Goal: Contribute content

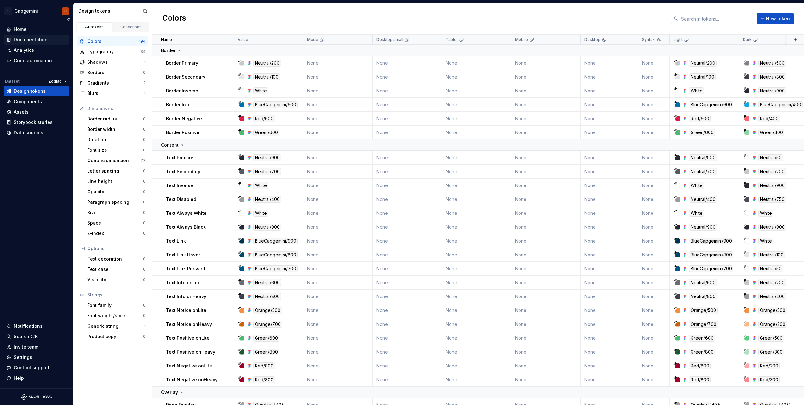
click at [35, 38] on div "Documentation" at bounding box center [31, 40] width 34 height 6
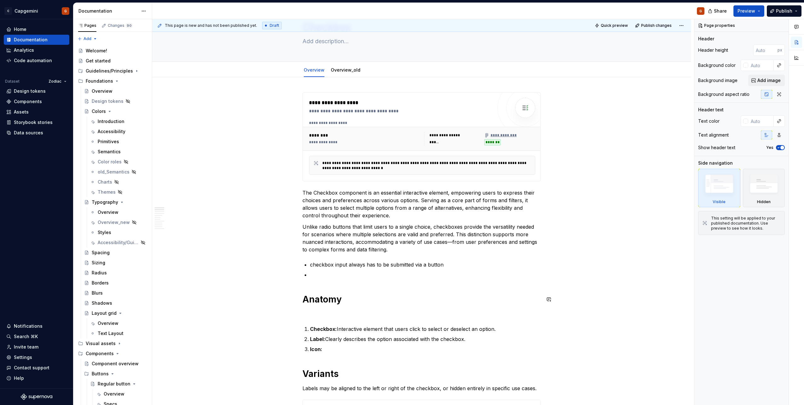
scroll to position [32, 0]
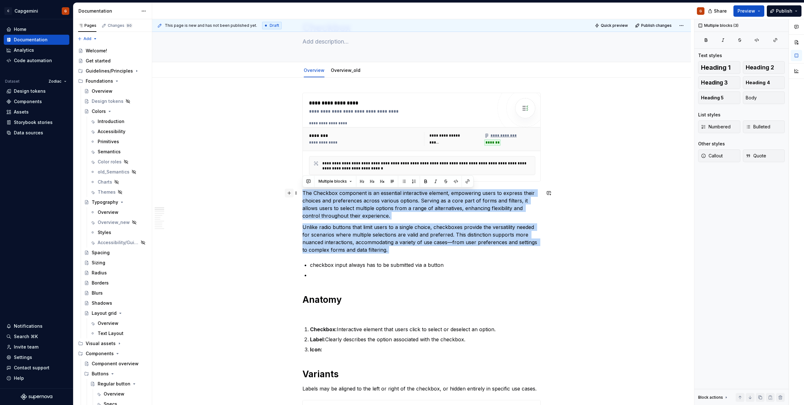
drag, startPoint x: 405, startPoint y: 254, endPoint x: 288, endPoint y: 194, distance: 132.0
click at [447, 242] on p "Unlike radio buttons that limit users to a single choice, checkboxes provide th…" at bounding box center [422, 238] width 238 height 30
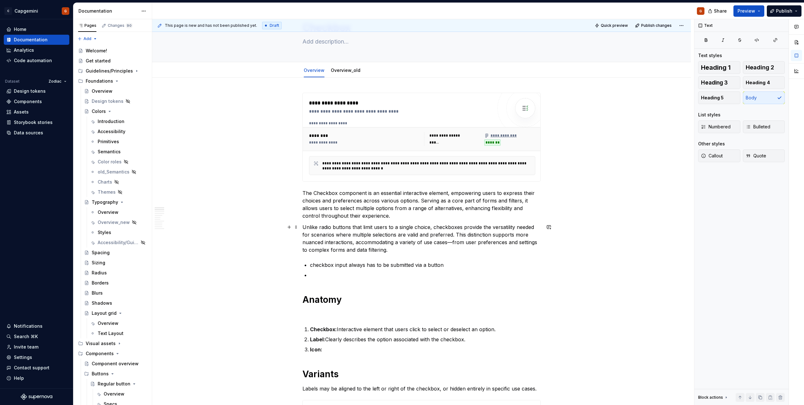
click at [368, 208] on p "The Checkbox component is an essential interactive element, empowering users to…" at bounding box center [422, 204] width 238 height 30
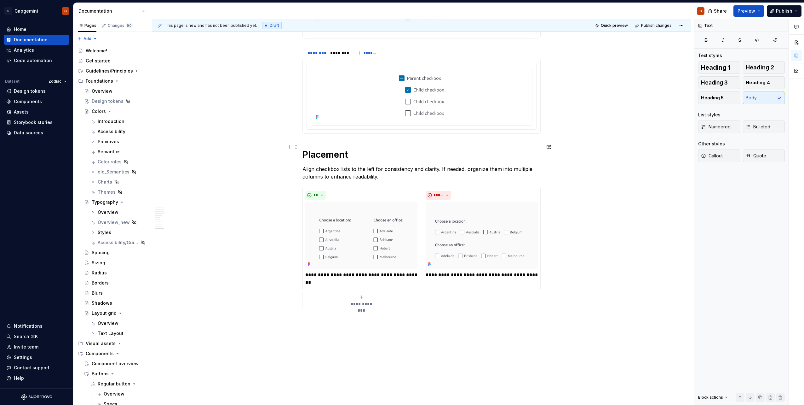
scroll to position [1702, 0]
type textarea "*"
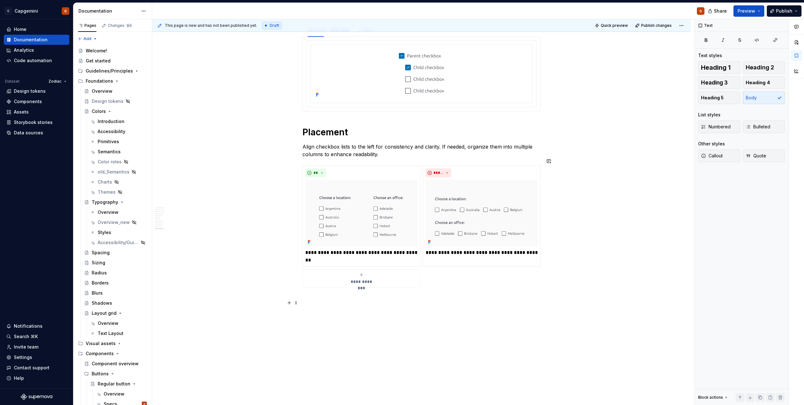
scroll to position [1734, 0]
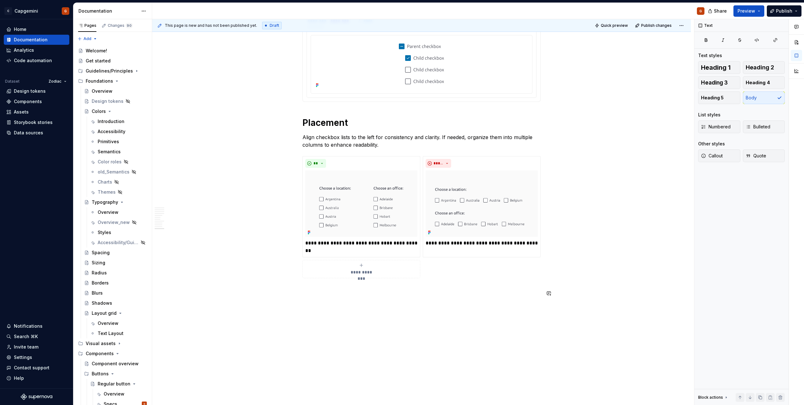
click at [719, 71] on span "Heading 1" at bounding box center [716, 67] width 30 height 6
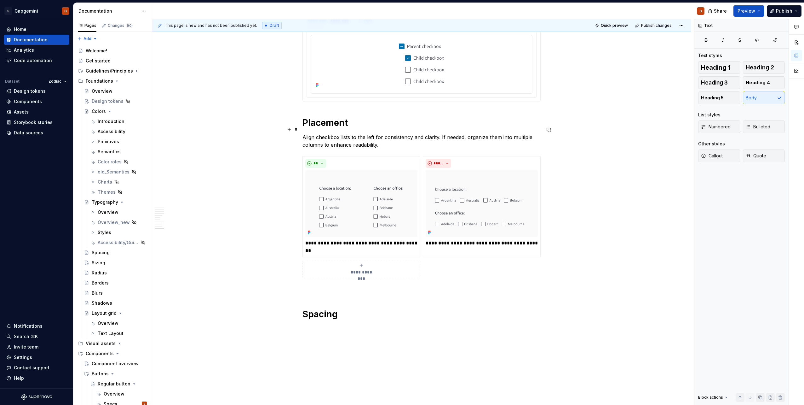
click at [388, 139] on p "Align checkbox lists to the left for consistency and clarity. If needed, organi…" at bounding box center [422, 140] width 238 height 15
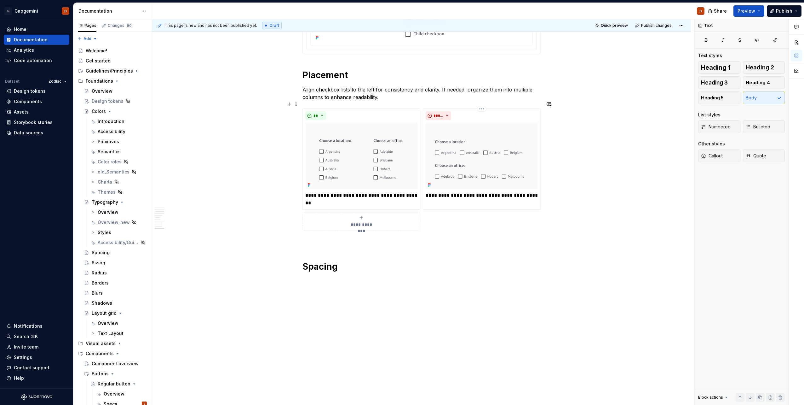
scroll to position [1782, 0]
click at [321, 276] on p at bounding box center [422, 280] width 238 height 8
click at [314, 276] on p at bounding box center [422, 280] width 238 height 8
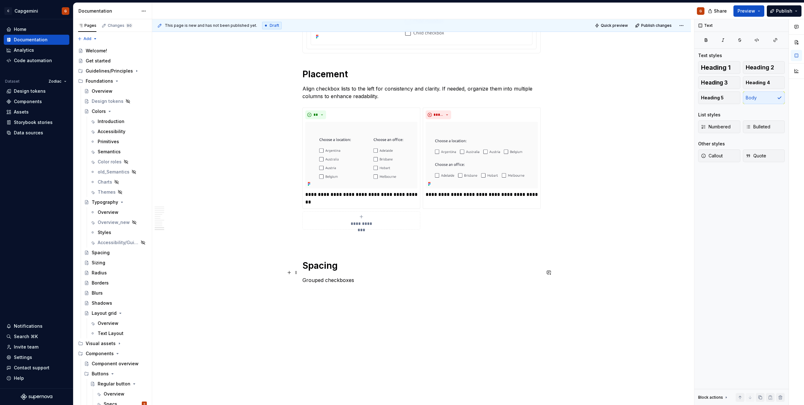
click at [341, 276] on p "Grouped checkboxes" at bounding box center [422, 280] width 238 height 8
click at [365, 276] on p "Grouped checkboxes" at bounding box center [422, 280] width 238 height 8
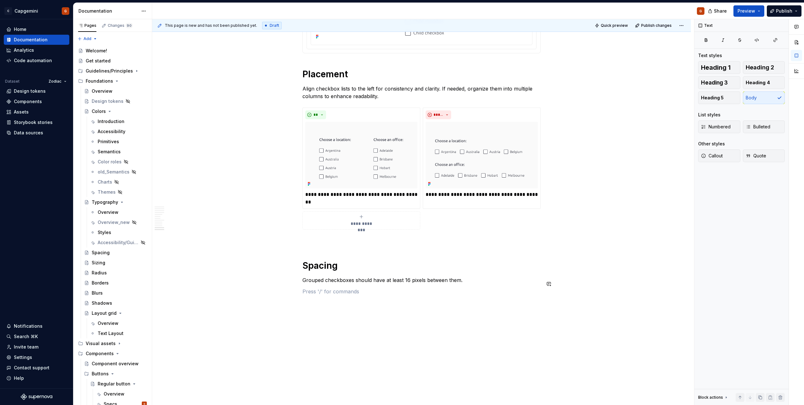
click at [356, 276] on p "Grouped checkboxes should have at least 16 pixels between them." at bounding box center [422, 280] width 238 height 8
click at [366, 276] on p "Grouped checkboxes should have at least 16 pixels between them." at bounding box center [422, 280] width 238 height 8
click at [387, 276] on p "Grouped checkboxes should have at least 16 pixels between them." at bounding box center [422, 280] width 238 height 8
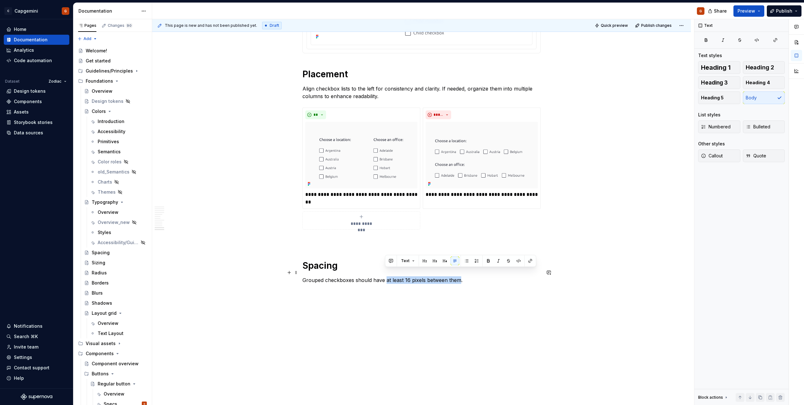
drag, startPoint x: 405, startPoint y: 273, endPoint x: 459, endPoint y: 275, distance: 53.3
click at [459, 276] on p "Grouped checkboxes should have at least 16 pixels between them." at bounding box center [422, 280] width 238 height 8
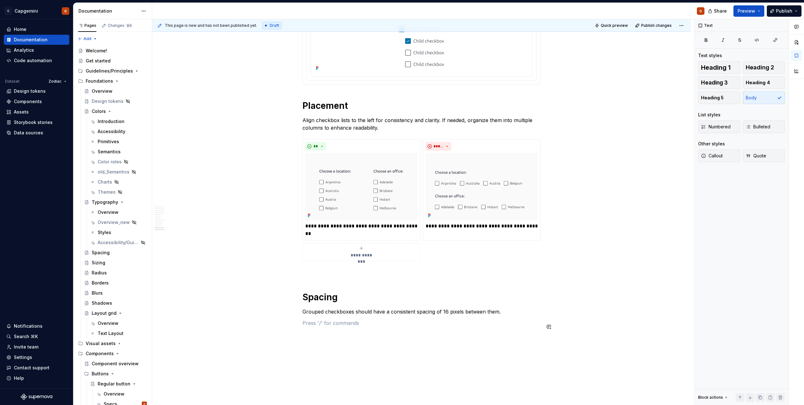
scroll to position [1805, 0]
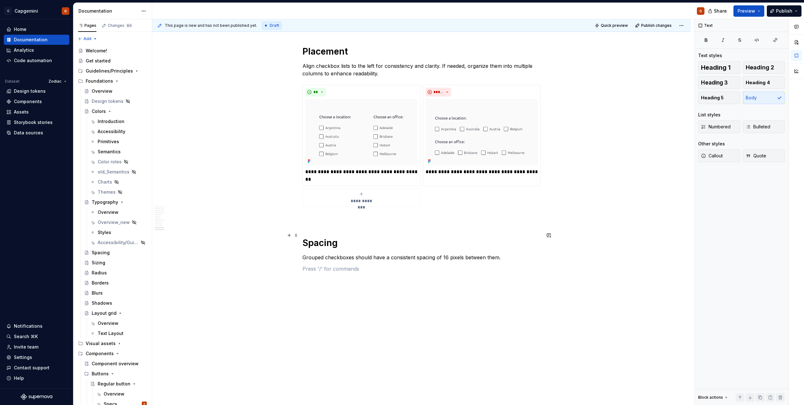
click at [313, 238] on h1 "Spacing" at bounding box center [422, 242] width 238 height 11
click at [342, 253] on p "Grouped checkboxes should have a consistent spacing of 16 pixels between them." at bounding box center [422, 257] width 238 height 8
click at [504, 253] on p "Grouped checkboxes should have a consistent spacing of 16 pixels between them." at bounding box center [422, 257] width 238 height 8
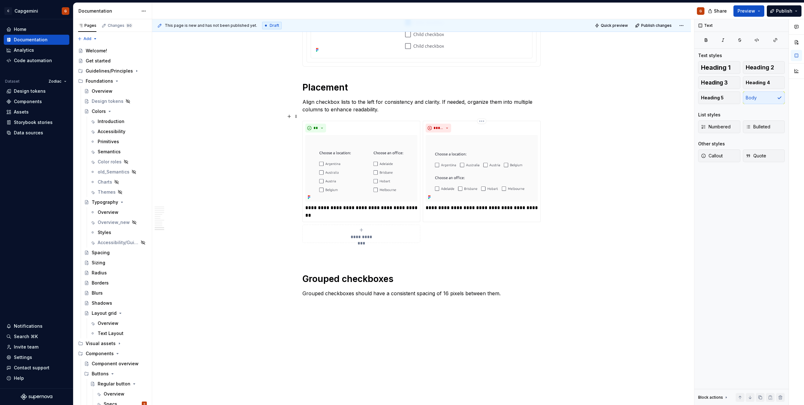
scroll to position [1817, 0]
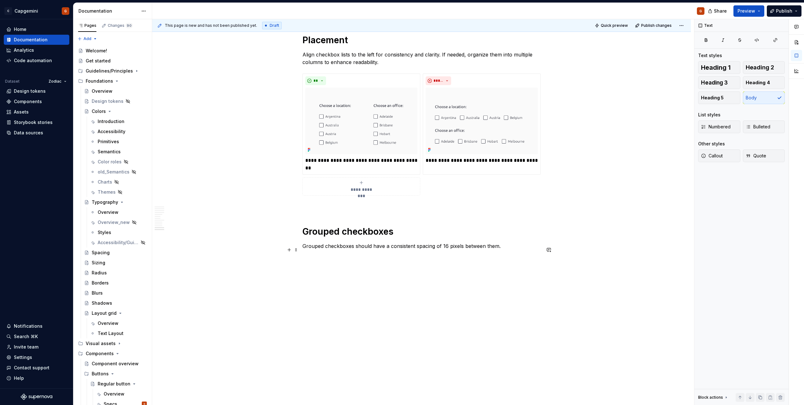
click at [318, 253] on p at bounding box center [422, 257] width 238 height 8
click at [427, 253] on p "Organize checkboxes in a logical sequence: Arrange options in a meaningful orde…" at bounding box center [422, 264] width 238 height 23
click at [432, 257] on p "Organize checkboxes in a logical sequence. Arrange options in a meaningful orde…" at bounding box center [422, 260] width 238 height 15
click at [426, 284] on p at bounding box center [422, 288] width 238 height 8
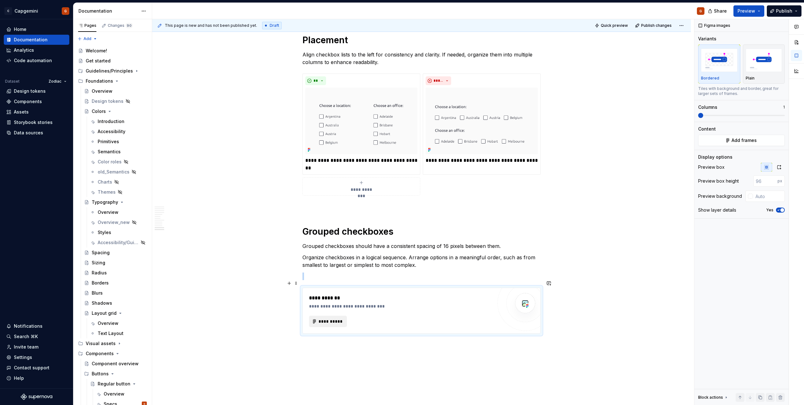
click at [339, 316] on button "**********" at bounding box center [328, 321] width 38 height 11
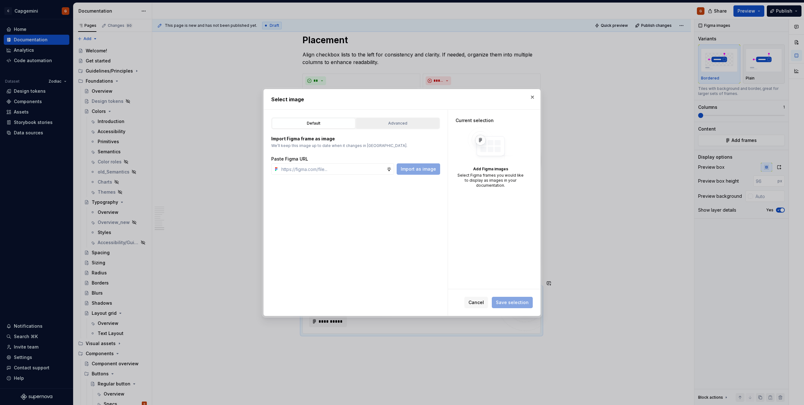
click at [390, 125] on div "Advanced" at bounding box center [397, 123] width 79 height 6
click at [423, 146] on div "button" at bounding box center [424, 146] width 9 height 9
click at [534, 96] on button "button" at bounding box center [532, 97] width 9 height 9
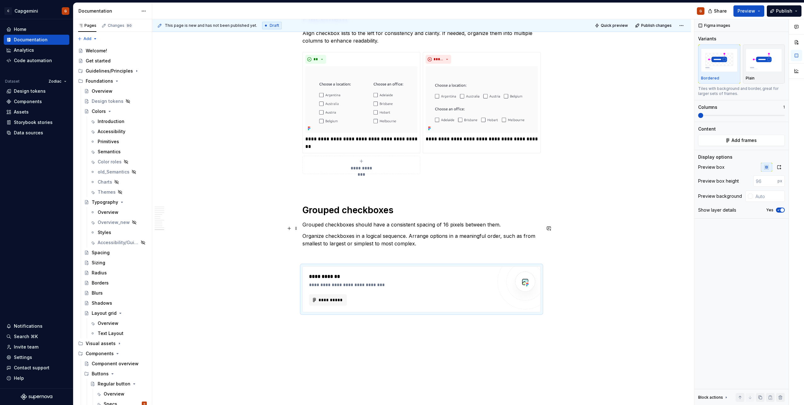
scroll to position [1848, 0]
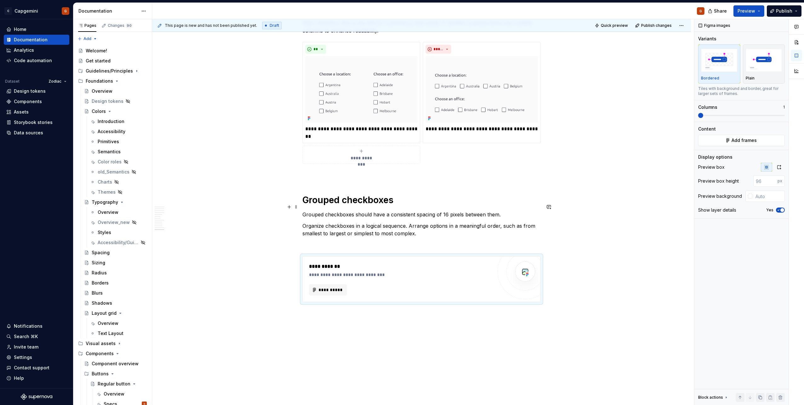
click at [507, 211] on p "Grouped checkboxes should have a consistent spacing of 16 pixels between them." at bounding box center [422, 215] width 238 height 8
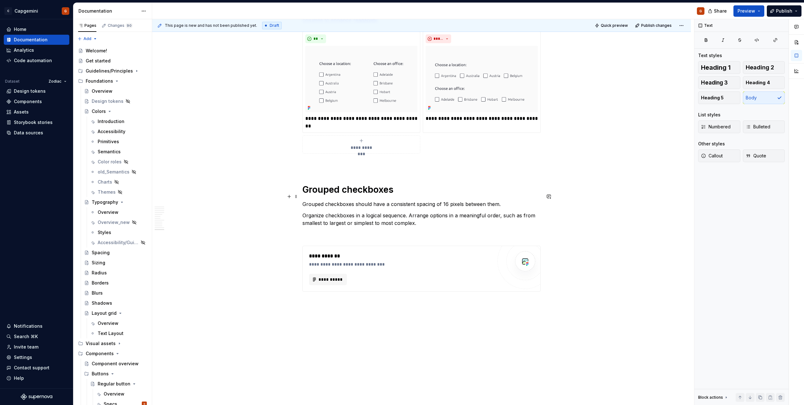
scroll to position [1866, 0]
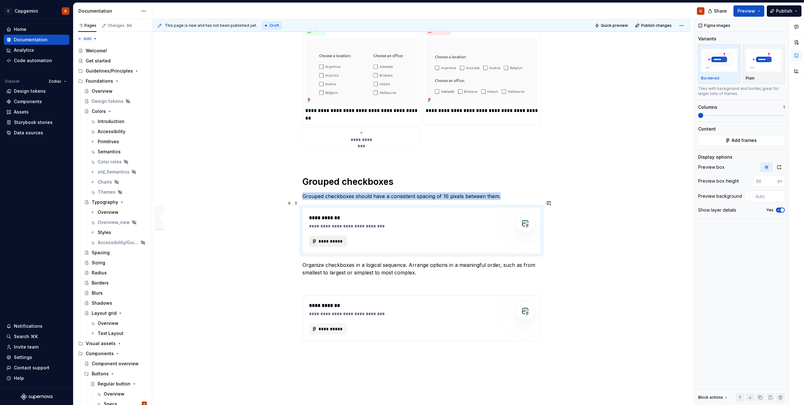
click at [330, 238] on span "**********" at bounding box center [330, 241] width 25 height 6
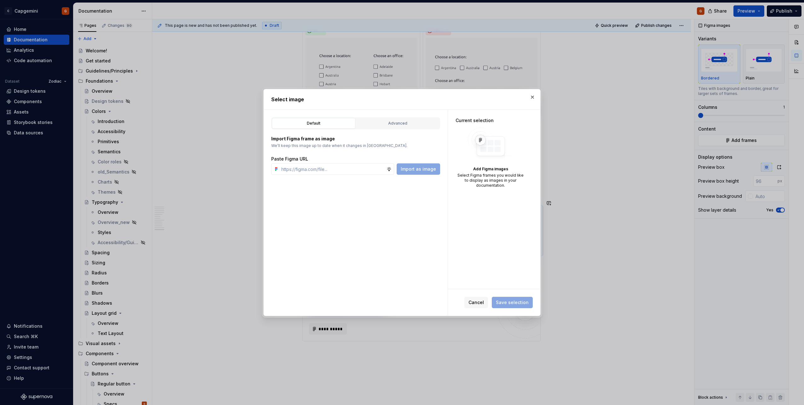
click at [406, 115] on div "Default Advanced Import Figma frame as image We’ll keep this image up to date w…" at bounding box center [356, 213] width 184 height 206
click at [405, 120] on div "Advanced" at bounding box center [397, 123] width 79 height 6
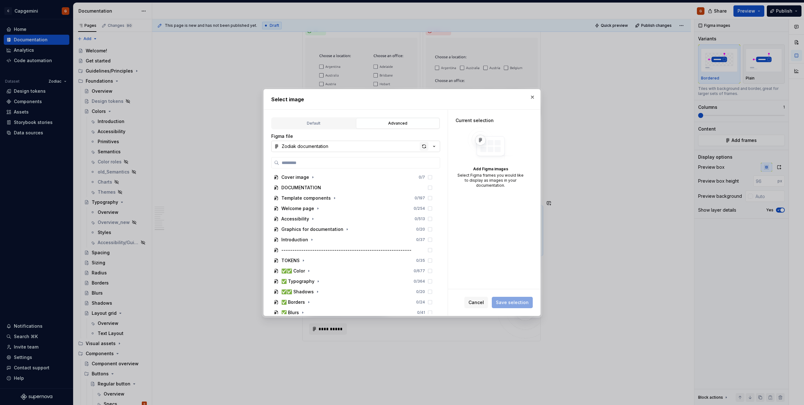
click at [425, 149] on div "button" at bounding box center [424, 146] width 9 height 9
type textarea "*"
click at [366, 161] on input "search" at bounding box center [359, 162] width 161 height 6
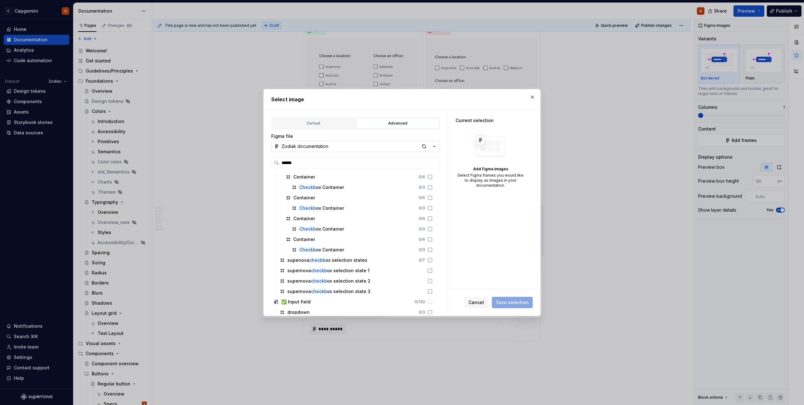
scroll to position [212, 0]
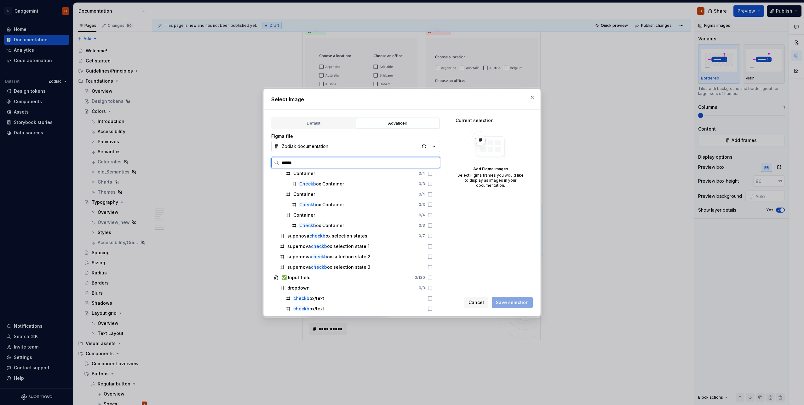
click at [370, 160] on div "Figma file Zodiak documentation ****** Checkb ox Container 0 / 3 Container 0 / …" at bounding box center [355, 223] width 169 height 181
click at [371, 162] on input "******" at bounding box center [359, 162] width 161 height 6
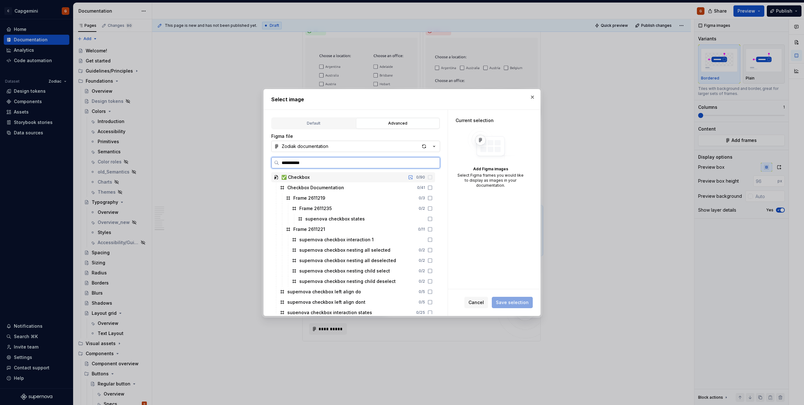
type input "**********"
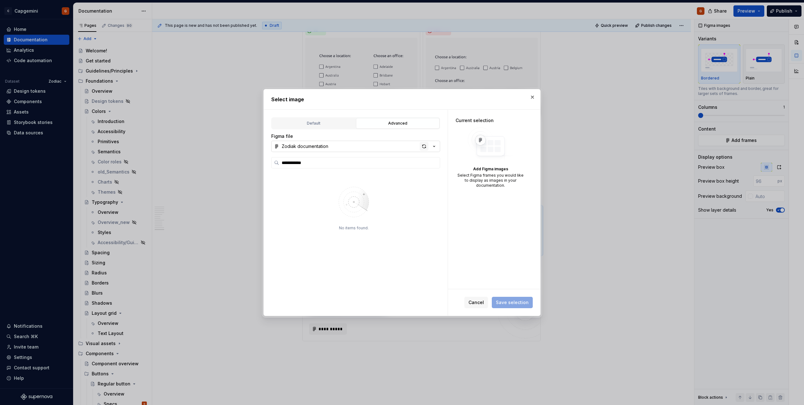
click at [426, 148] on div "button" at bounding box center [424, 146] width 9 height 9
type textarea "*"
click at [359, 162] on input "search" at bounding box center [359, 162] width 161 height 6
type input "**********"
click at [423, 145] on div "button" at bounding box center [424, 146] width 9 height 9
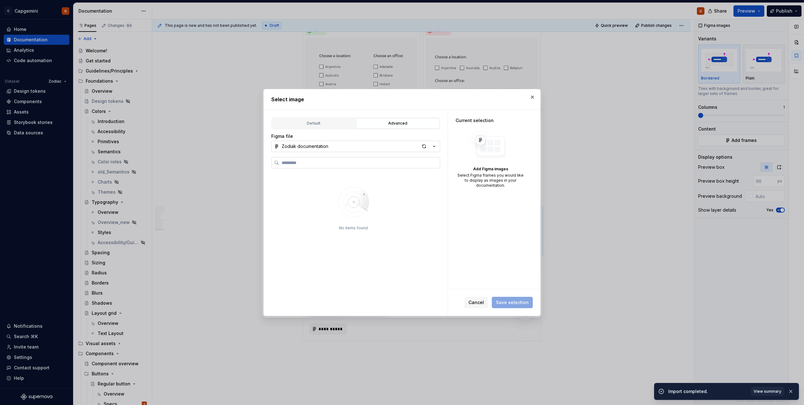
click at [307, 168] on label at bounding box center [355, 162] width 169 height 11
click at [307, 166] on input "search" at bounding box center [359, 162] width 161 height 6
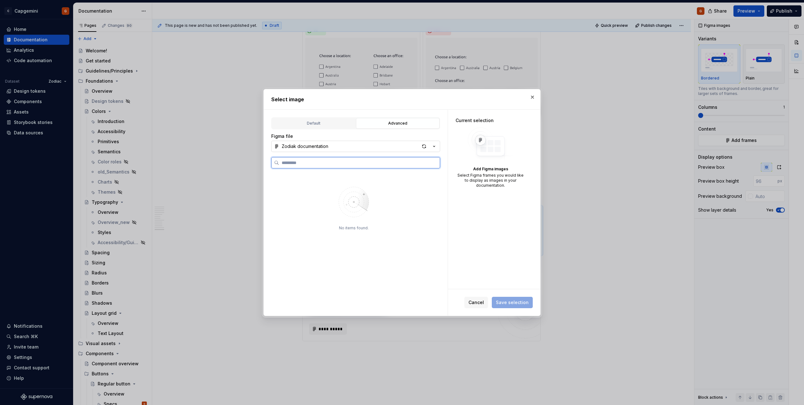
type textarea "*"
type input "******"
click at [424, 143] on div "button" at bounding box center [424, 146] width 9 height 9
type textarea "*"
click at [376, 164] on input "search" at bounding box center [359, 162] width 161 height 6
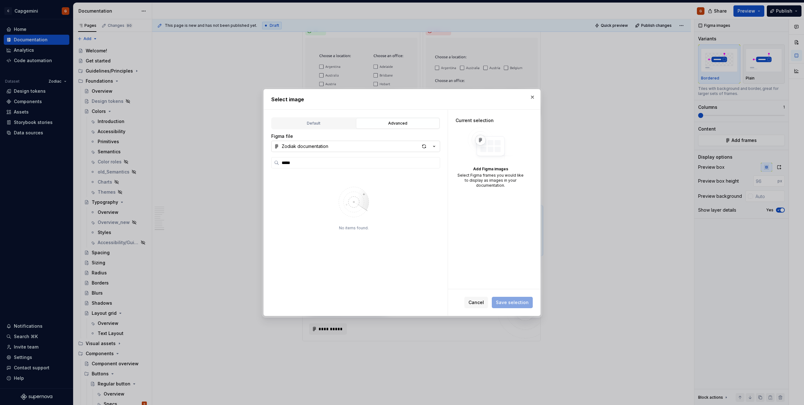
click at [362, 148] on button "Zodiak documentation" at bounding box center [355, 146] width 169 height 11
click at [317, 165] on span "Zodiak documentation" at bounding box center [356, 169] width 166 height 10
click at [317, 165] on input "*****" at bounding box center [359, 162] width 161 height 6
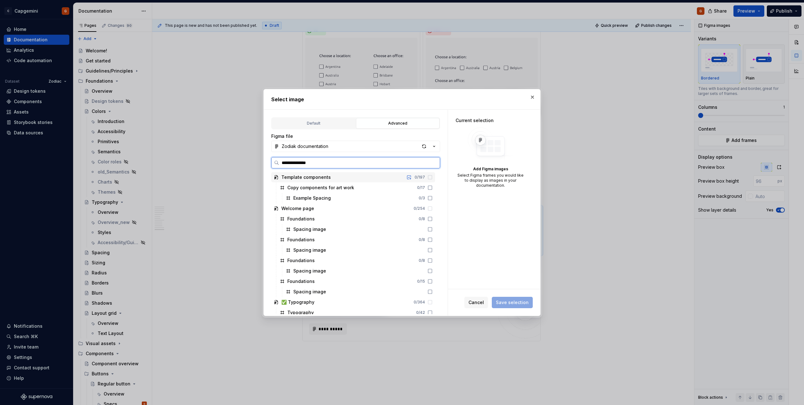
type input "**********"
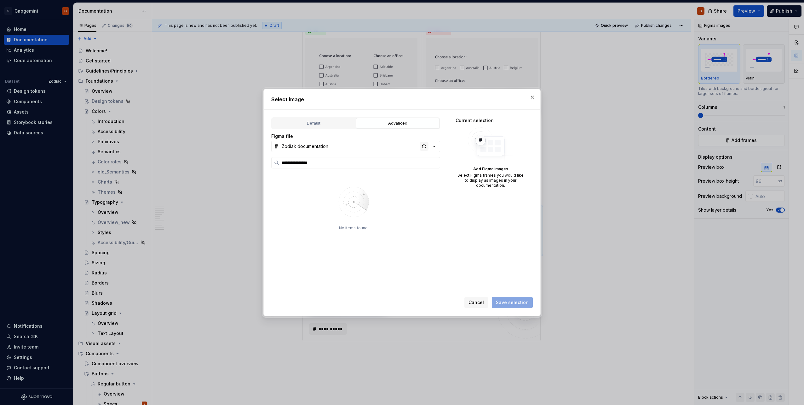
click at [426, 146] on div "button" at bounding box center [424, 146] width 9 height 9
type textarea "*"
click at [374, 166] on label at bounding box center [355, 162] width 169 height 11
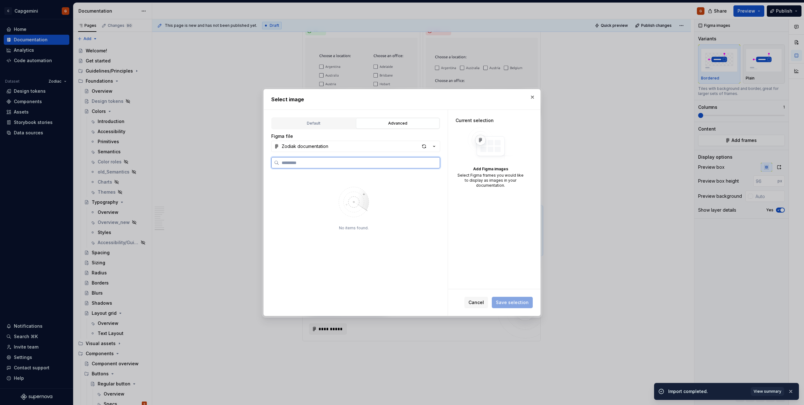
click at [374, 166] on input "search" at bounding box center [359, 162] width 161 height 6
click at [371, 165] on input "search" at bounding box center [359, 162] width 161 height 6
type input "****"
type textarea "*"
type input "******"
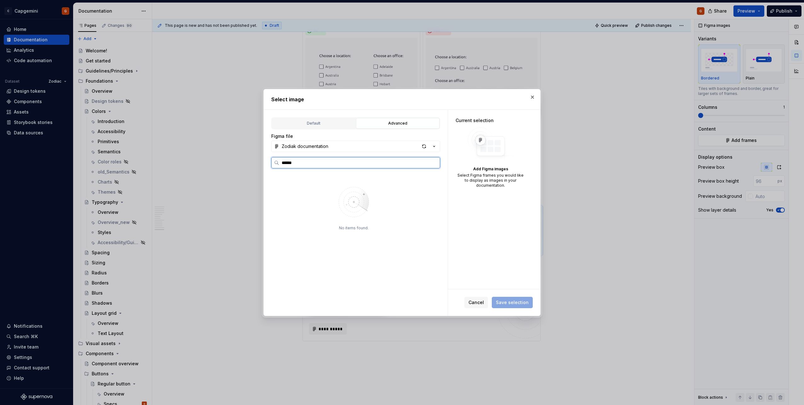
type textarea "*"
type input "**********"
click at [424, 148] on div "button" at bounding box center [424, 146] width 9 height 9
click at [383, 221] on div "supernova checkbox spacing" at bounding box center [365, 219] width 140 height 10
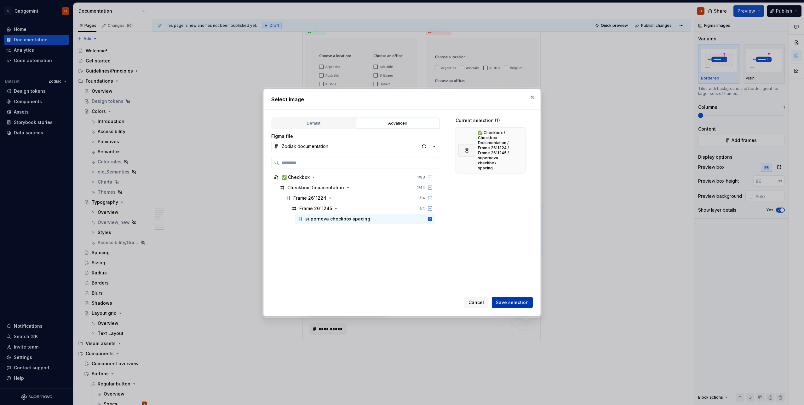
click at [514, 304] on span "Save selection" at bounding box center [512, 302] width 33 height 6
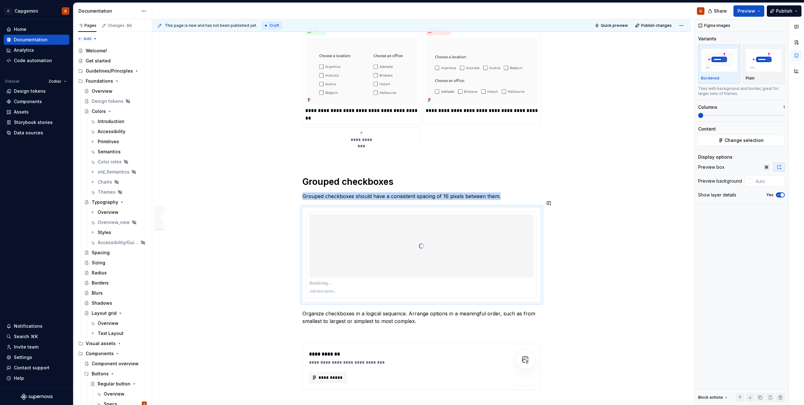
scroll to position [1929, 0]
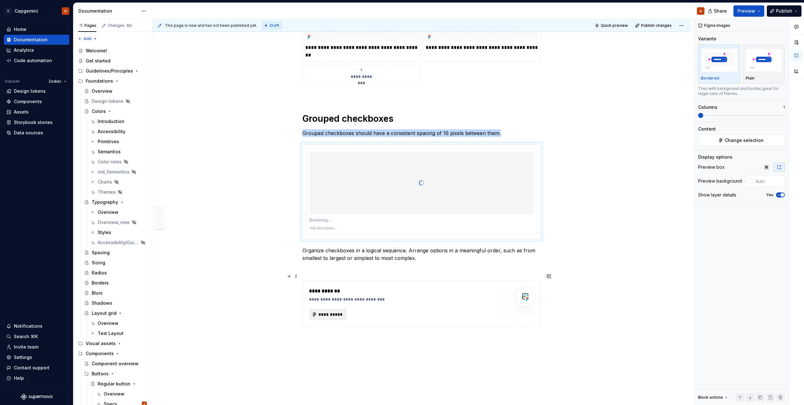
click at [335, 311] on span "**********" at bounding box center [330, 314] width 25 height 6
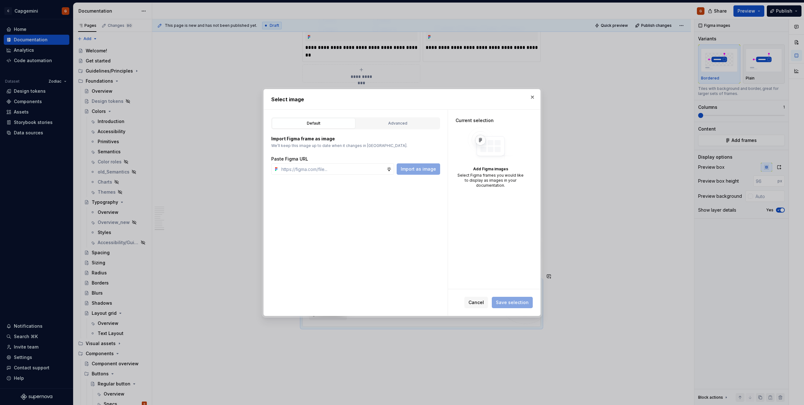
type textarea "*"
click at [400, 119] on button "Advanced" at bounding box center [398, 123] width 84 height 11
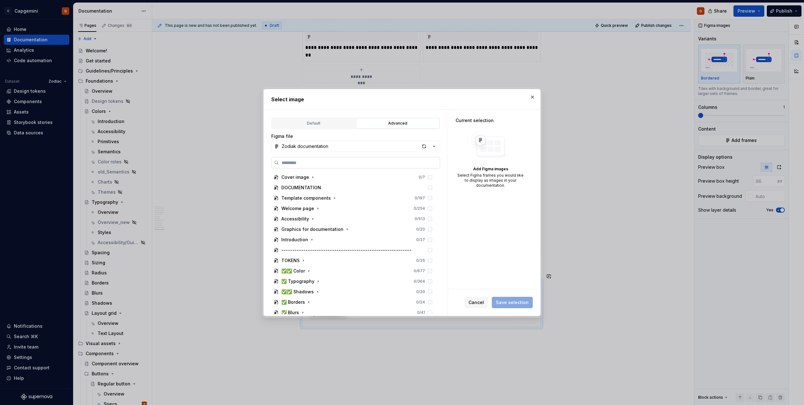
click at [336, 166] on label at bounding box center [355, 162] width 169 height 11
click at [336, 166] on input "search" at bounding box center [359, 162] width 161 height 6
click at [333, 168] on div "Cover image 0 / 7 DOCUMENTATION Template components 0 / 197 Welcome page 0 / 25…" at bounding box center [355, 235] width 169 height 157
click at [322, 164] on input "search" at bounding box center [359, 162] width 161 height 6
type input "**********"
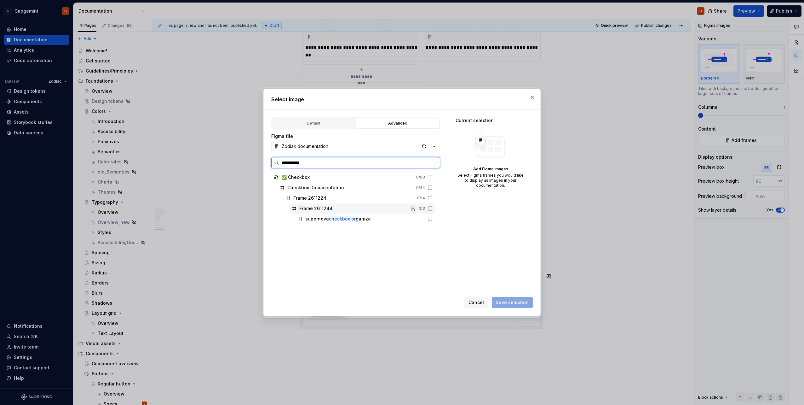
click at [360, 214] on div "supernova checkbox or ganize" at bounding box center [365, 219] width 140 height 10
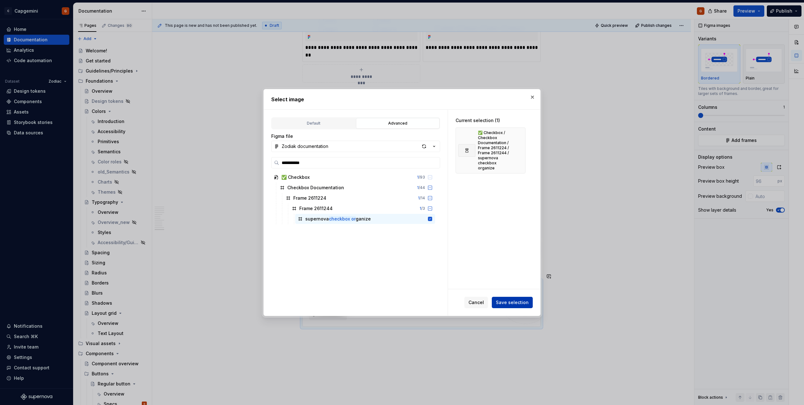
click at [519, 301] on span "Save selection" at bounding box center [512, 302] width 33 height 6
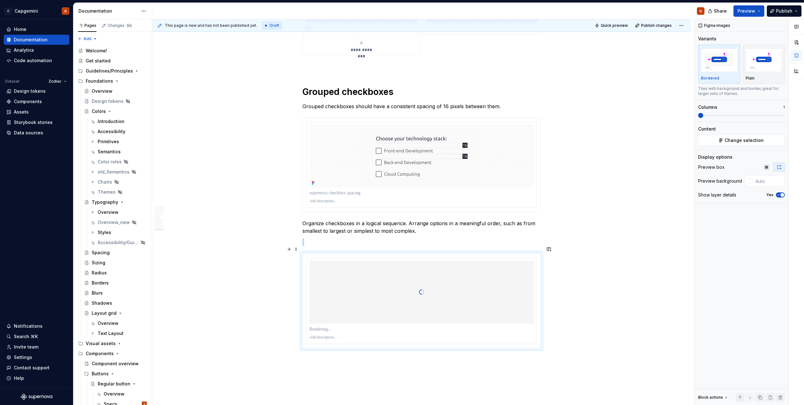
scroll to position [1992, 0]
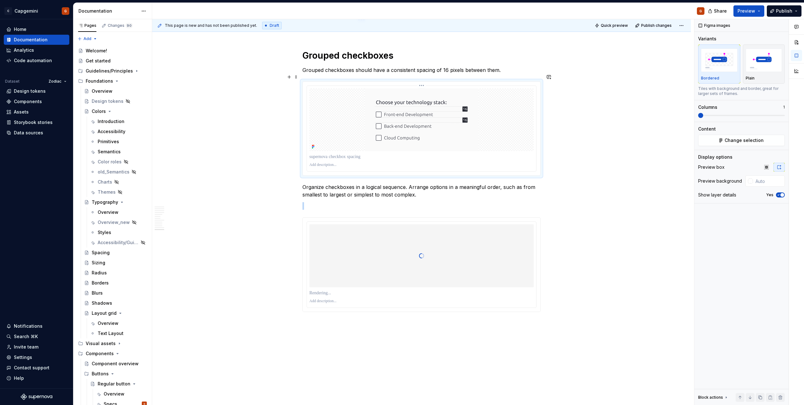
click at [405, 139] on img at bounding box center [422, 119] width 114 height 63
click at [763, 181] on input "text" at bounding box center [769, 180] width 32 height 11
type input "#FAFAFAFA"
type button "on"
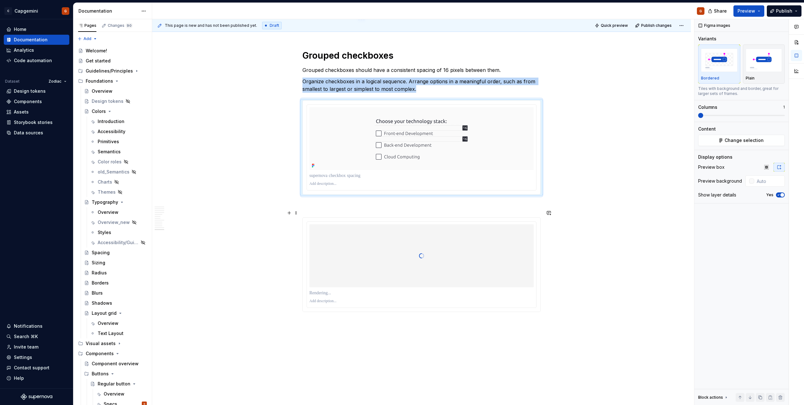
click at [340, 245] on div at bounding box center [422, 255] width 224 height 63
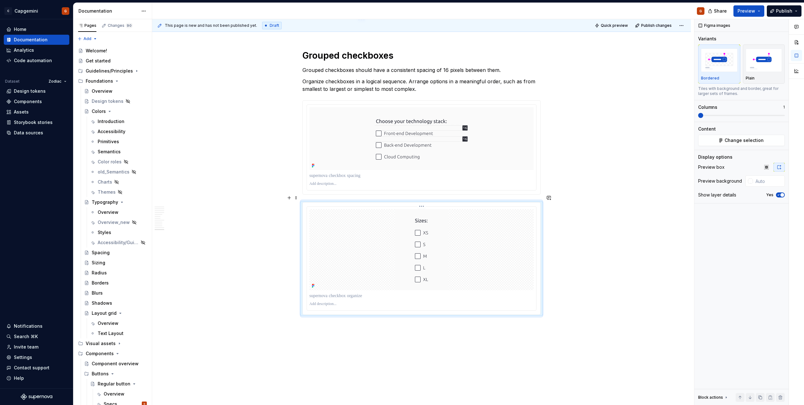
drag, startPoint x: 327, startPoint y: 212, endPoint x: 336, endPoint y: 163, distance: 50.4
click at [327, 212] on div at bounding box center [422, 249] width 224 height 81
type input "#FAFAFAFA"
click at [337, 151] on div at bounding box center [422, 138] width 224 height 63
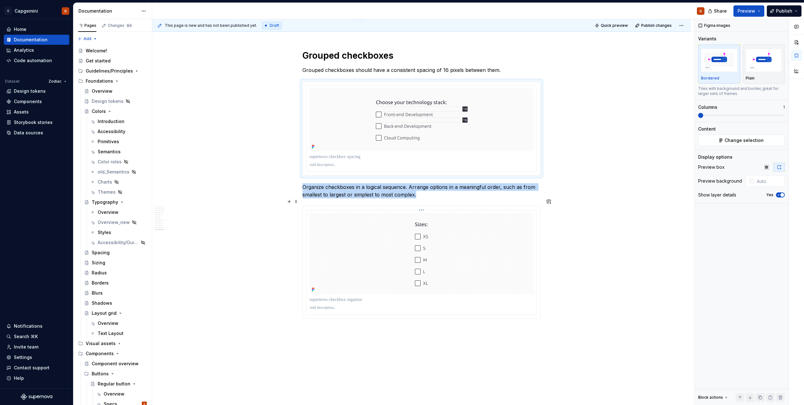
click at [461, 237] on div at bounding box center [422, 253] width 224 height 81
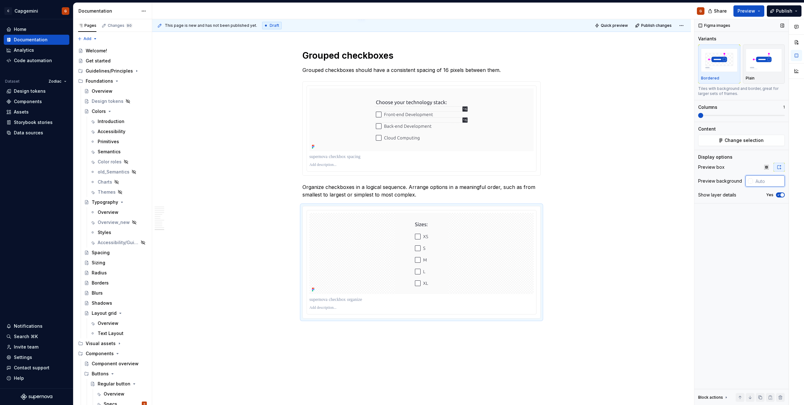
click at [779, 183] on input "text" at bounding box center [769, 180] width 32 height 11
type input "#FAFAFAFA"
click at [759, 230] on div "Figma images Variants Bordered Plain Tiles with background and border, great fo…" at bounding box center [742, 212] width 94 height 386
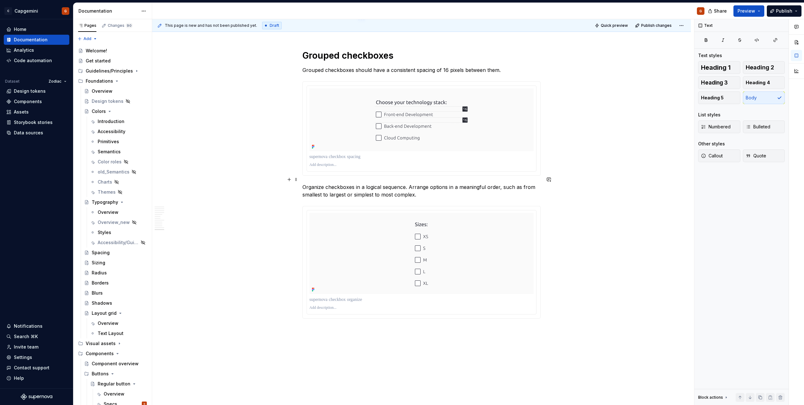
click at [472, 188] on p "Organize checkboxes in a logical sequence. Arrange options in a meaningful orde…" at bounding box center [422, 190] width 238 height 15
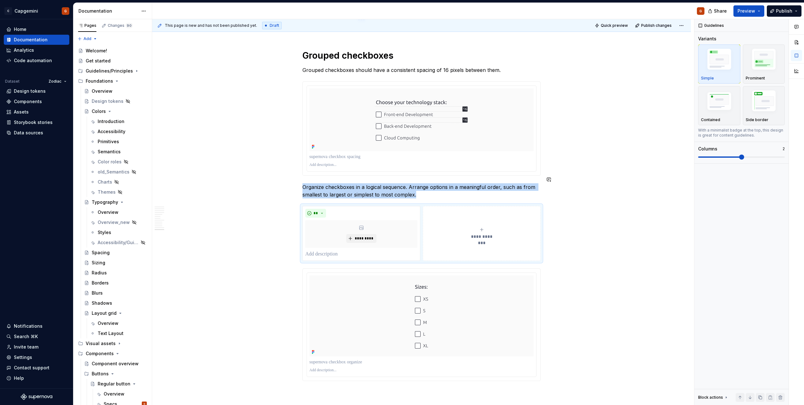
type textarea "*"
click at [364, 236] on span "*********" at bounding box center [363, 238] width 19 height 5
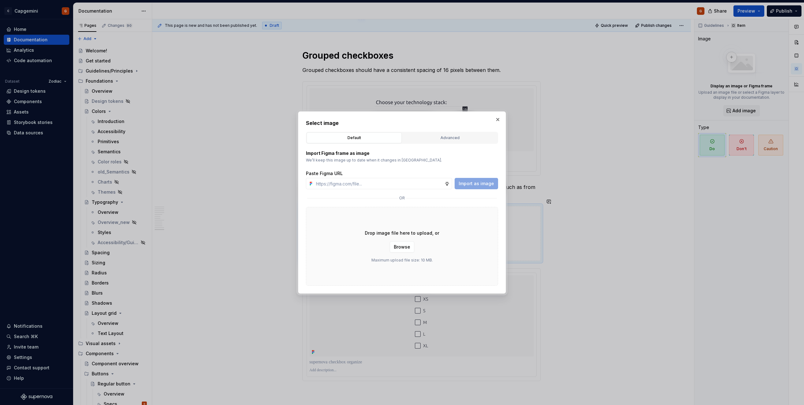
click at [434, 140] on div "Advanced" at bounding box center [450, 138] width 91 height 6
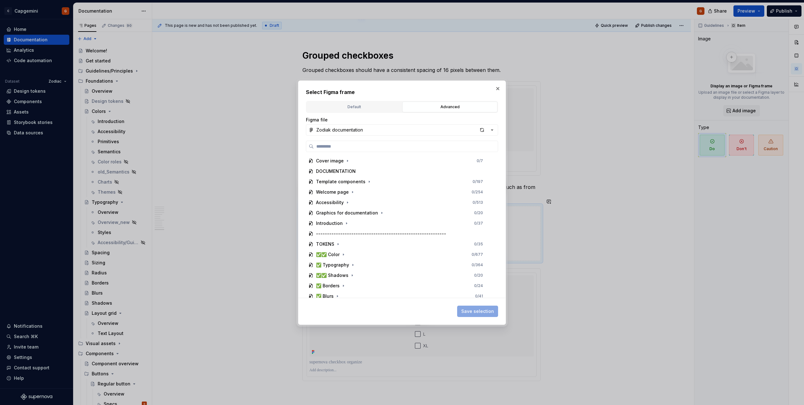
click at [371, 154] on div "Cover image 0 / 7 DOCUMENTATION Template components 0 / 197 Welcome page 0 / 25…" at bounding box center [402, 219] width 192 height 157
click at [371, 148] on input "search" at bounding box center [406, 146] width 184 height 6
type input "********"
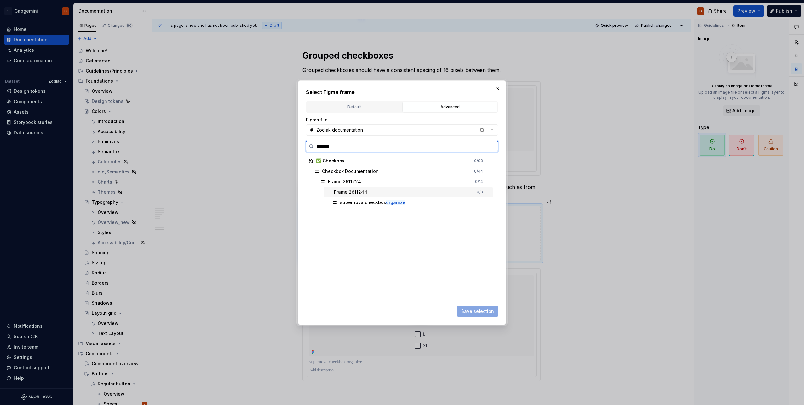
click at [380, 200] on div "supernova checkbox organize" at bounding box center [373, 202] width 66 height 6
click at [483, 310] on span "Save selection" at bounding box center [477, 311] width 33 height 6
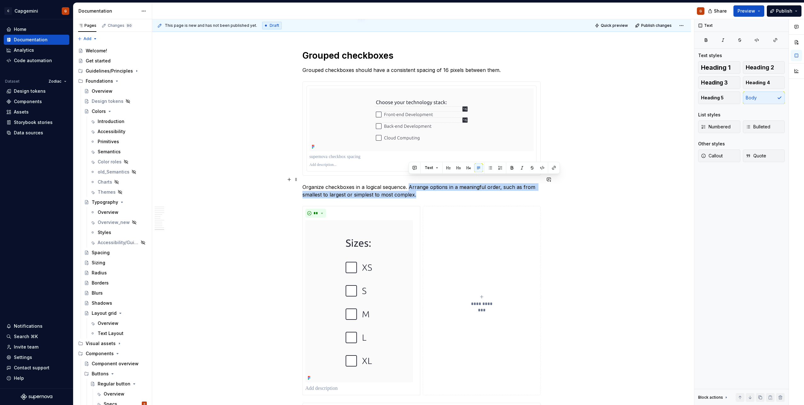
drag, startPoint x: 409, startPoint y: 179, endPoint x: 416, endPoint y: 186, distance: 9.4
click at [416, 186] on p "Organize checkboxes in a logical sequence. Arrange options in a meaningful orde…" at bounding box center [422, 190] width 238 height 15
copy p "Arrange options in a meaningful order, such as from smallest to largest or simp…"
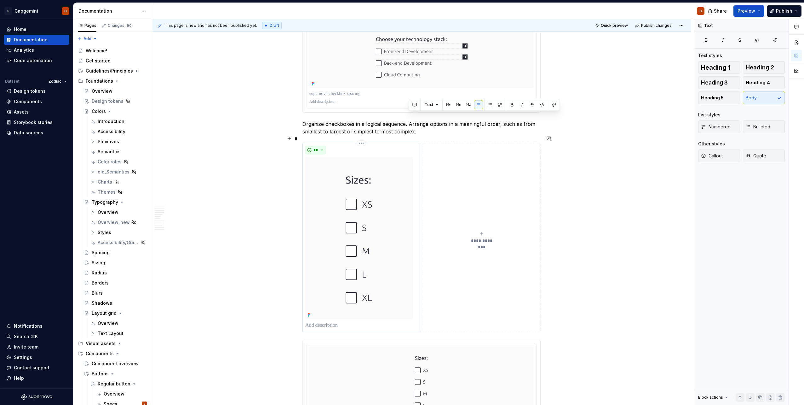
click at [337, 322] on p at bounding box center [361, 326] width 112 height 8
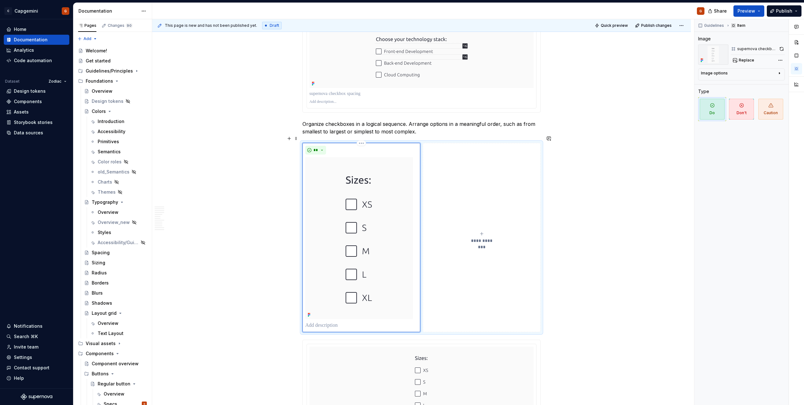
paste div
click at [362, 325] on p "**********" at bounding box center [361, 333] width 112 height 23
type textarea "*"
click at [396, 322] on p "**********" at bounding box center [361, 333] width 112 height 23
click at [373, 146] on div "**" at bounding box center [361, 150] width 112 height 9
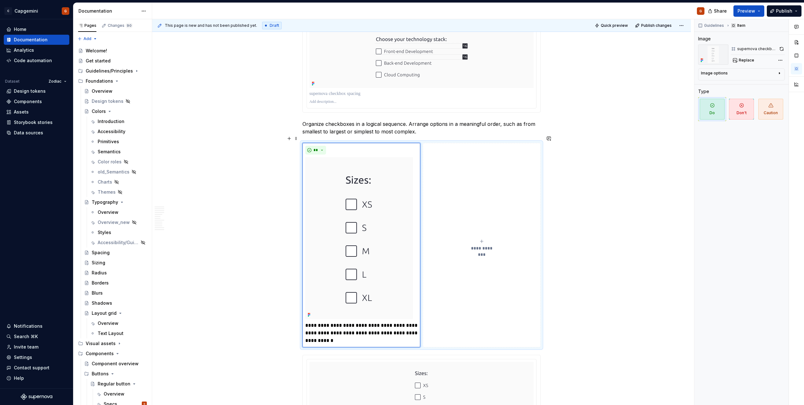
click at [527, 340] on div "**********" at bounding box center [422, 245] width 238 height 204
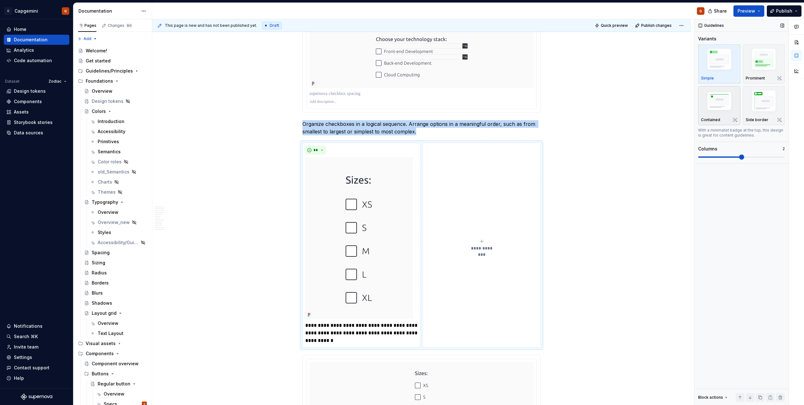
click at [712, 110] on img "button" at bounding box center [719, 102] width 37 height 25
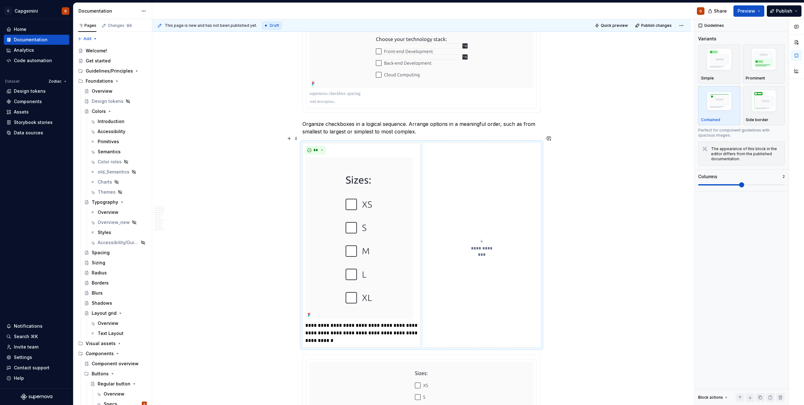
click at [360, 143] on div "**********" at bounding box center [422, 245] width 238 height 204
click at [362, 136] on html "C Capgemini G Home Documentation Analytics Code automation Dataset Zodiac Desig…" at bounding box center [402, 202] width 804 height 405
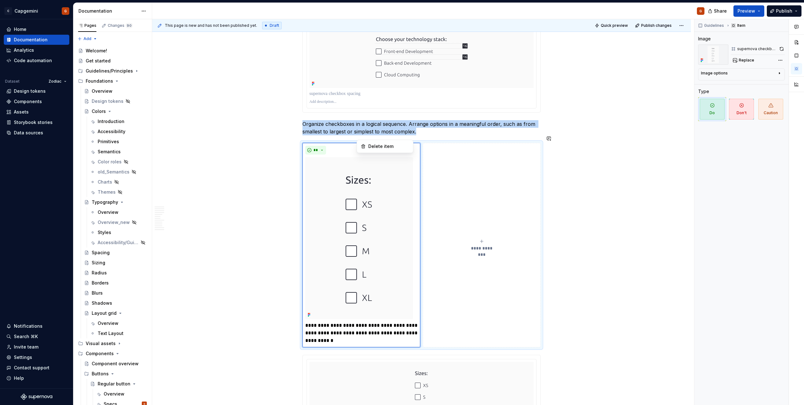
click at [380, 180] on html "C Capgemini G Home Documentation Analytics Code automation Dataset Zodiac Desig…" at bounding box center [402, 202] width 804 height 405
click at [364, 175] on img at bounding box center [359, 238] width 108 height 162
click at [478, 170] on button "**********" at bounding box center [482, 245] width 118 height 204
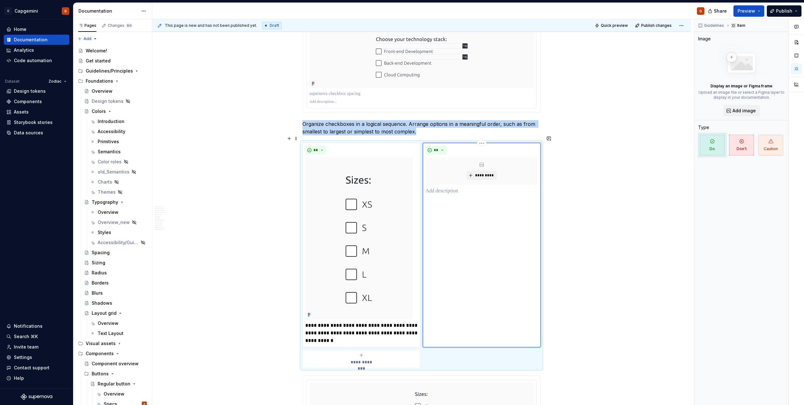
click at [482, 146] on div "**" at bounding box center [482, 150] width 112 height 9
click at [483, 136] on html "C Capgemini G Home Documentation Analytics Code automation Dataset Zodiac Desig…" at bounding box center [402, 202] width 804 height 405
click at [500, 146] on div "Delete item" at bounding box center [509, 146] width 41 height 6
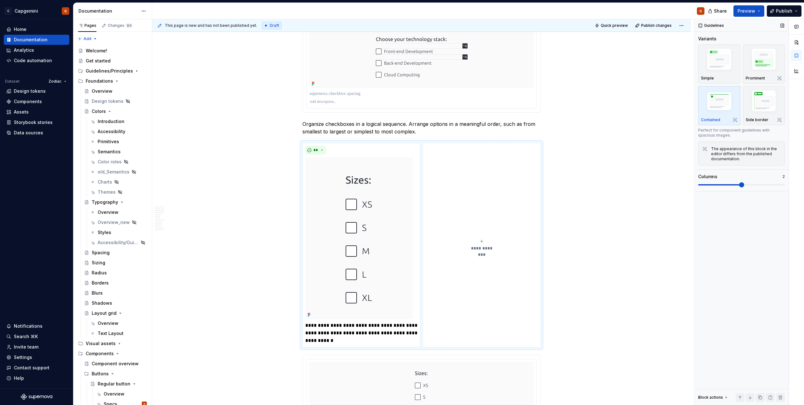
click at [721, 182] on div "Columns 2" at bounding box center [741, 180] width 87 height 14
click at [698, 185] on span at bounding box center [698, 184] width 0 height 1
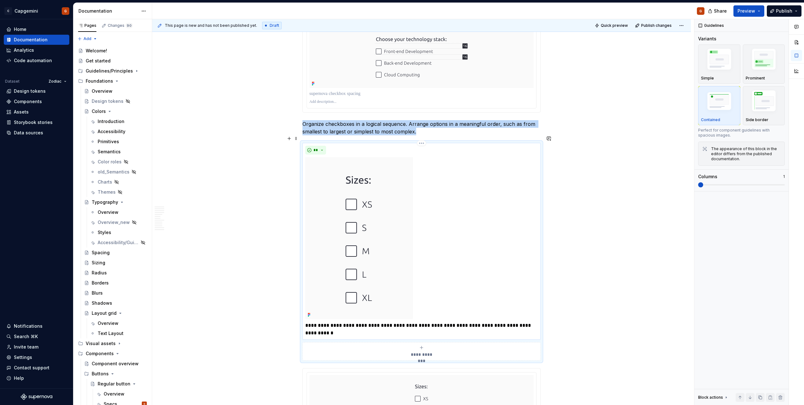
click at [472, 235] on div at bounding box center [421, 238] width 233 height 162
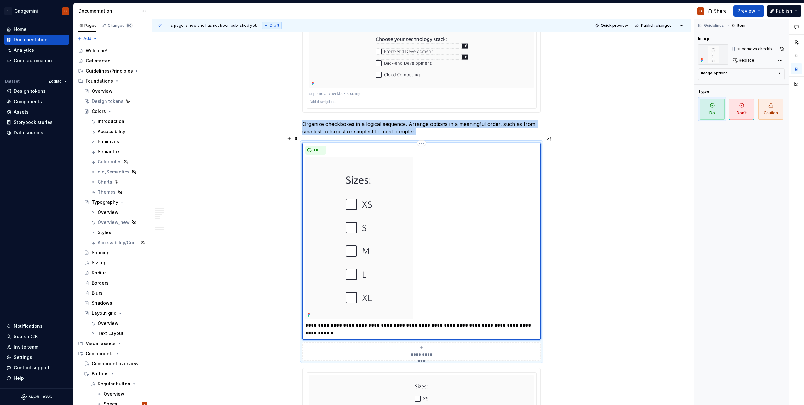
click at [455, 197] on div at bounding box center [421, 238] width 233 height 162
click at [781, 48] on button "button" at bounding box center [782, 48] width 7 height 9
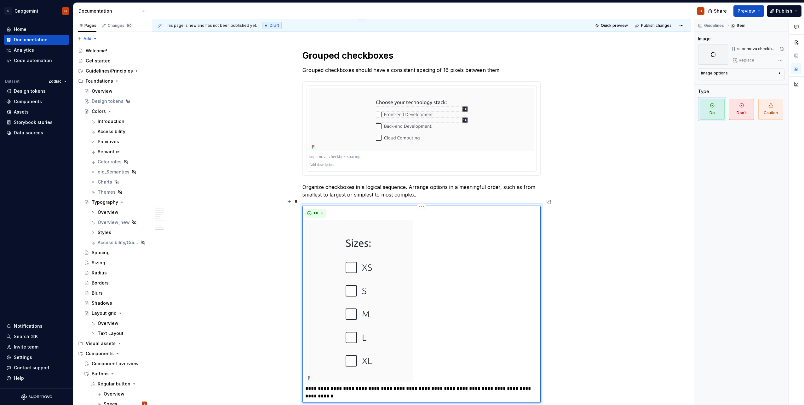
click at [476, 385] on p "**********" at bounding box center [421, 392] width 233 height 15
type textarea "*"
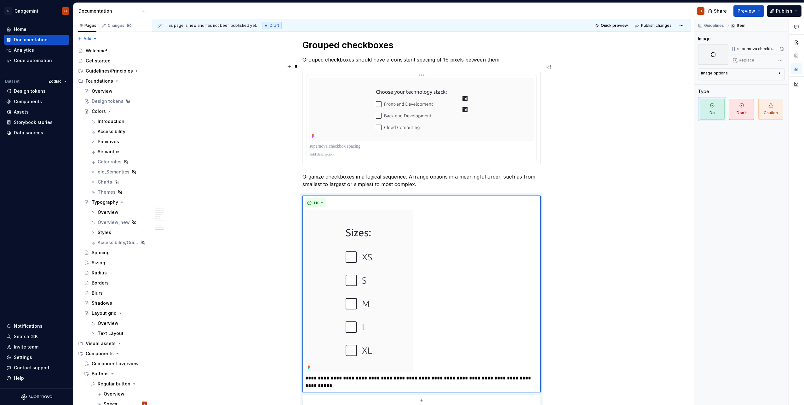
click at [394, 152] on p at bounding box center [422, 154] width 224 height 5
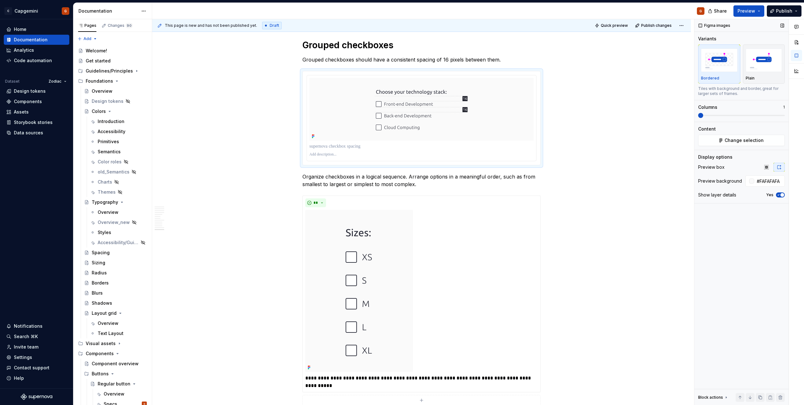
click at [779, 195] on icon "button" at bounding box center [778, 195] width 5 height 4
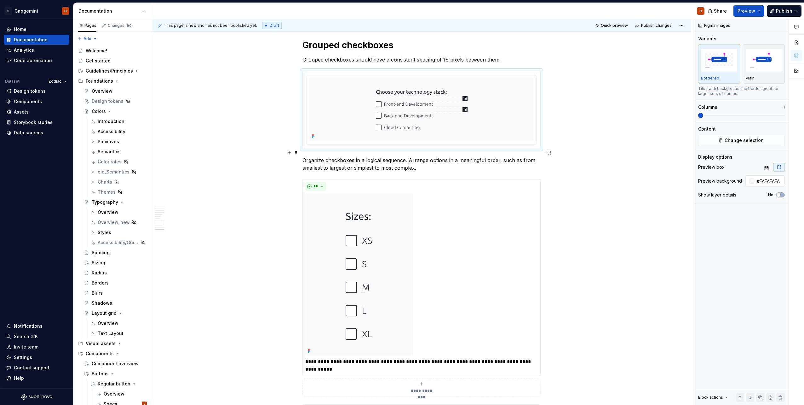
click at [317, 156] on p "Organize checkboxes in a logical sequence. Arrange options in a meaningful orde…" at bounding box center [422, 163] width 238 height 15
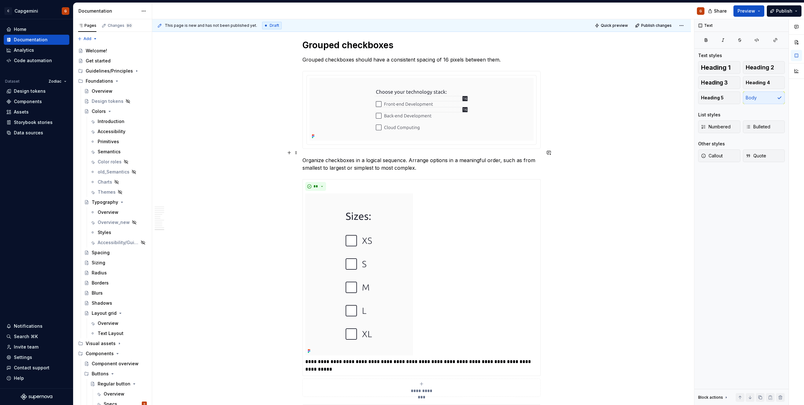
click at [304, 156] on p "Organize checkboxes in a logical sequence. Arrange options in a meaningful orde…" at bounding box center [422, 163] width 238 height 15
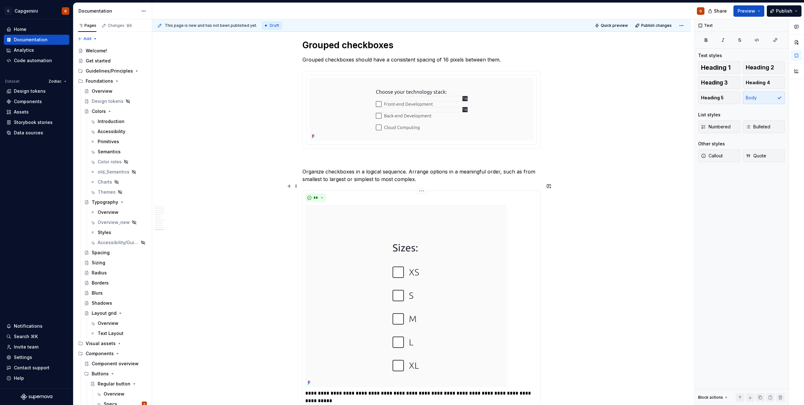
scroll to position [2066, 0]
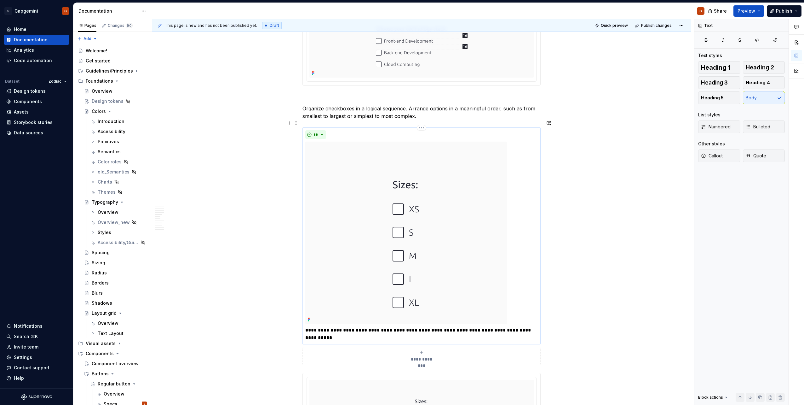
click at [533, 216] on div at bounding box center [421, 233] width 233 height 182
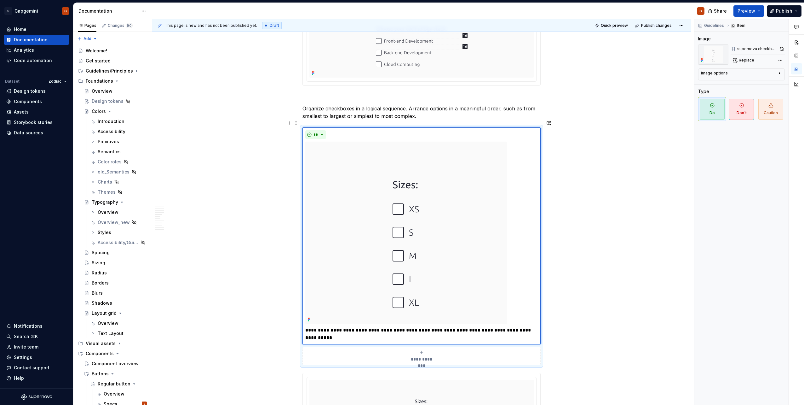
click at [541, 341] on div "**********" at bounding box center [422, 246] width 238 height 238
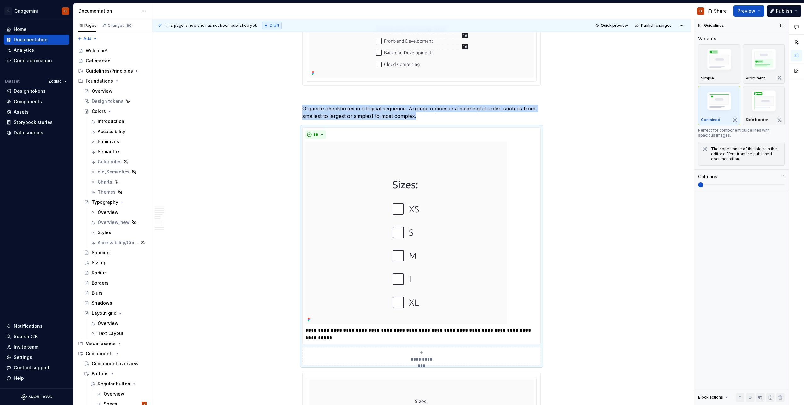
click at [724, 186] on span at bounding box center [741, 184] width 87 height 5
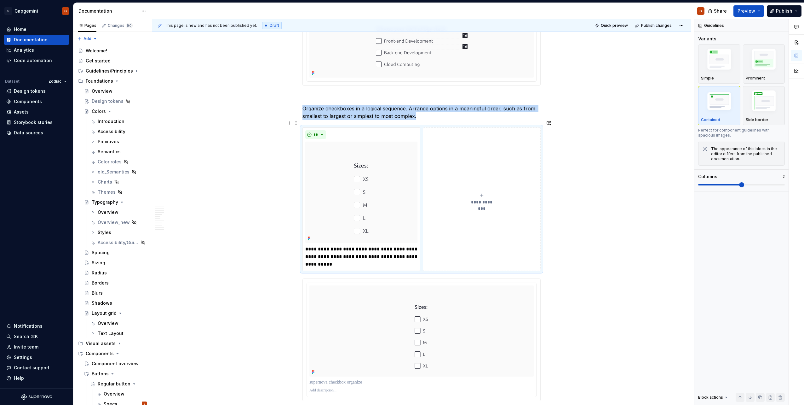
scroll to position [2097, 0]
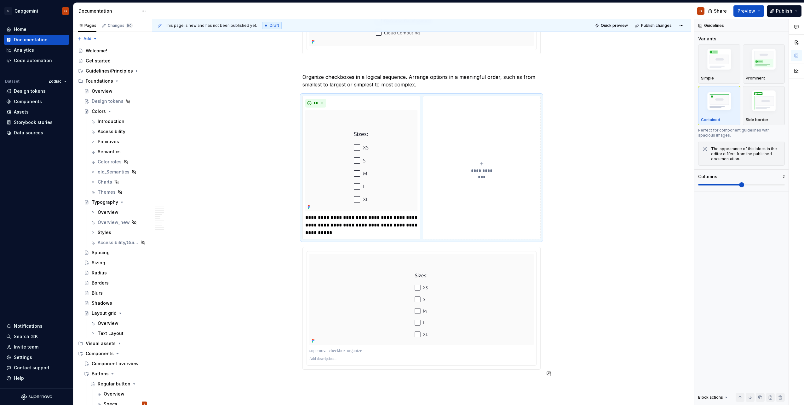
click at [525, 364] on div at bounding box center [422, 308] width 238 height 123
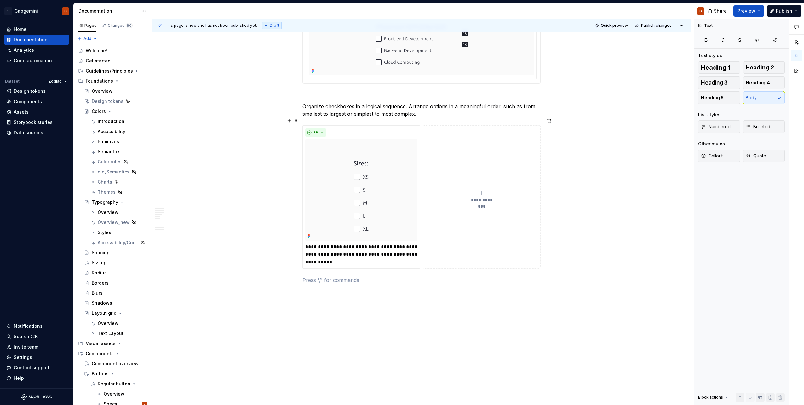
scroll to position [1942, 0]
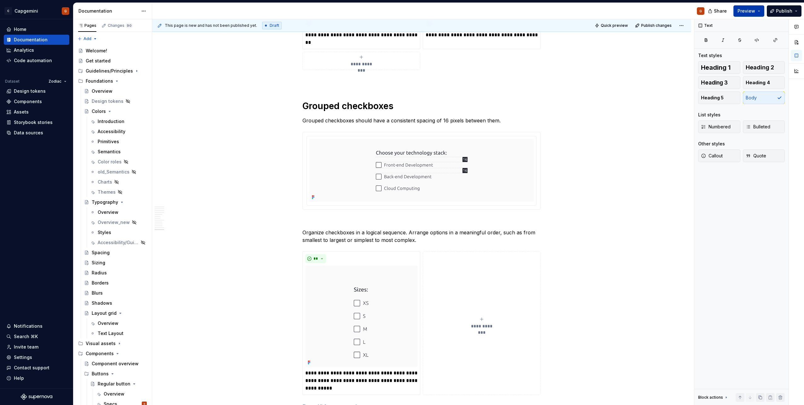
click at [760, 11] on button "Preview" at bounding box center [749, 10] width 31 height 11
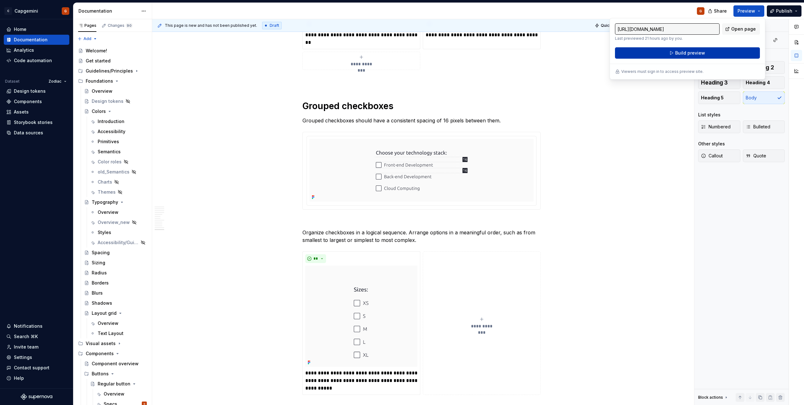
drag, startPoint x: 760, startPoint y: 11, endPoint x: 714, endPoint y: 54, distance: 62.9
click at [714, 54] on button "Build preview" at bounding box center [687, 52] width 145 height 11
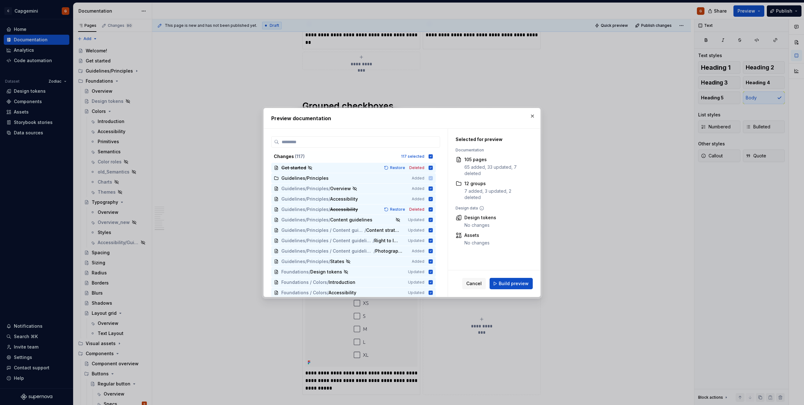
click at [540, 284] on div "Cancel Build preview" at bounding box center [494, 283] width 92 height 26
click at [532, 284] on button "Build preview" at bounding box center [511, 283] width 43 height 11
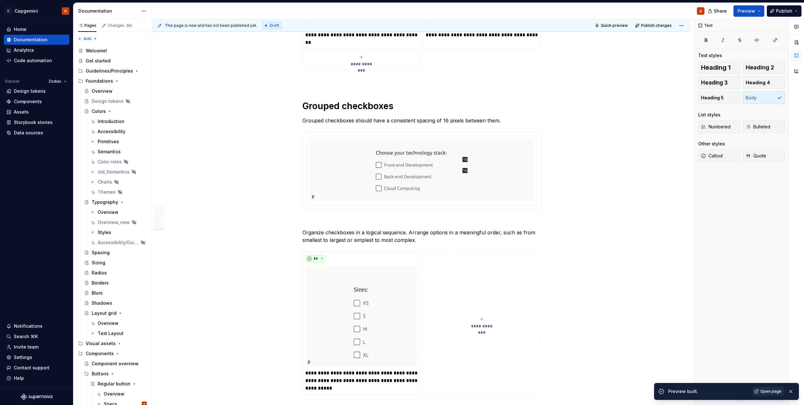
click at [763, 391] on span "Open page" at bounding box center [771, 391] width 21 height 5
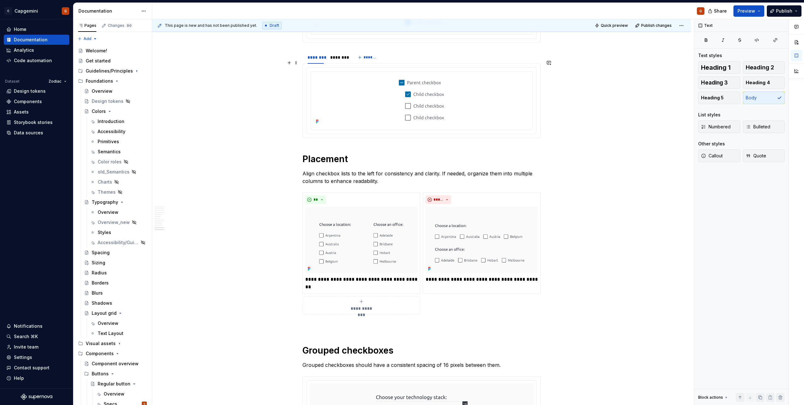
scroll to position [1784, 0]
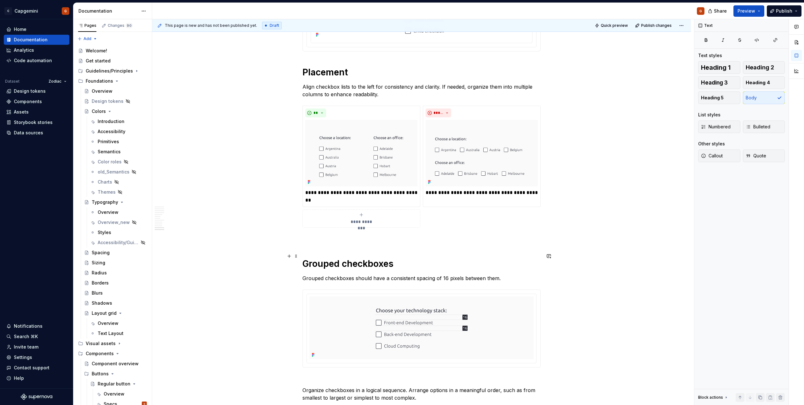
click at [366, 259] on h1 "Grouped checkboxes" at bounding box center [422, 263] width 238 height 11
type textarea "*"
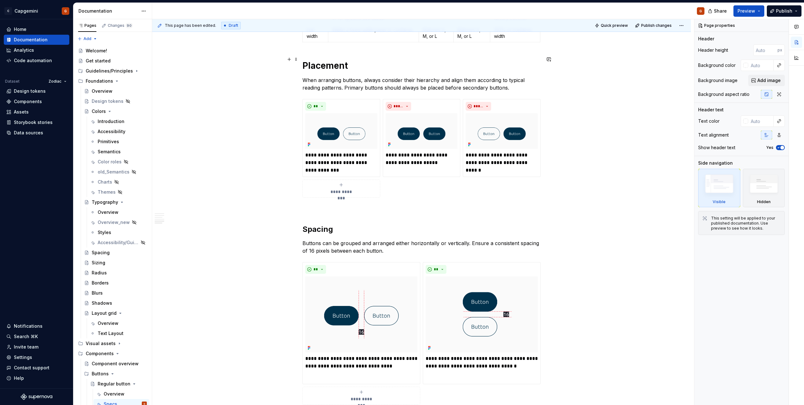
scroll to position [1093, 0]
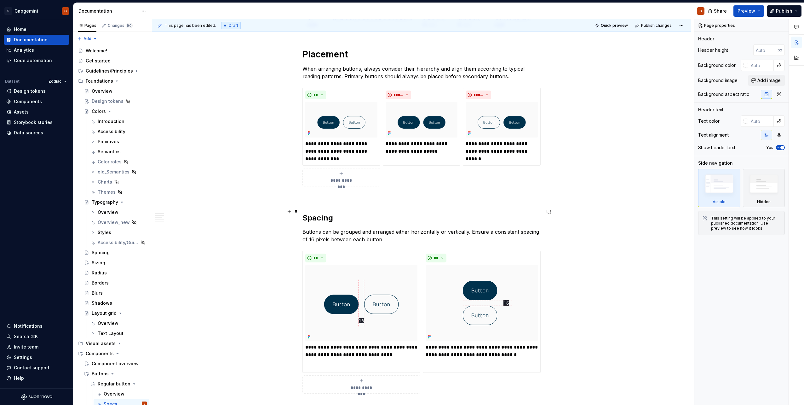
click at [314, 213] on h2 "Spacing" at bounding box center [422, 218] width 238 height 10
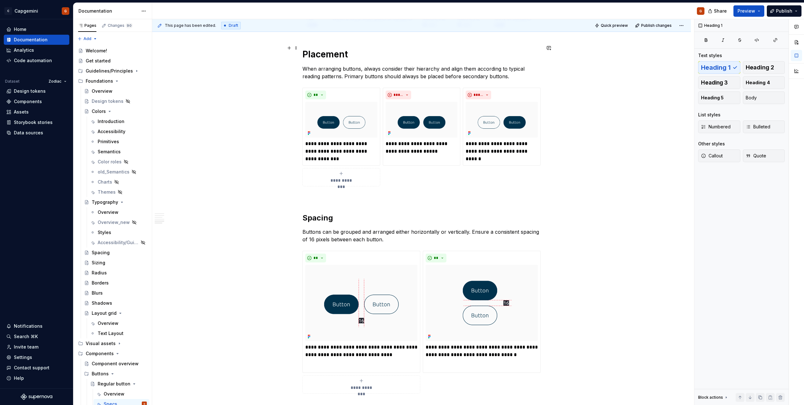
click at [324, 49] on h1 "Placement" at bounding box center [422, 54] width 238 height 11
type textarea "*"
